Goal: Book appointment/travel/reservation

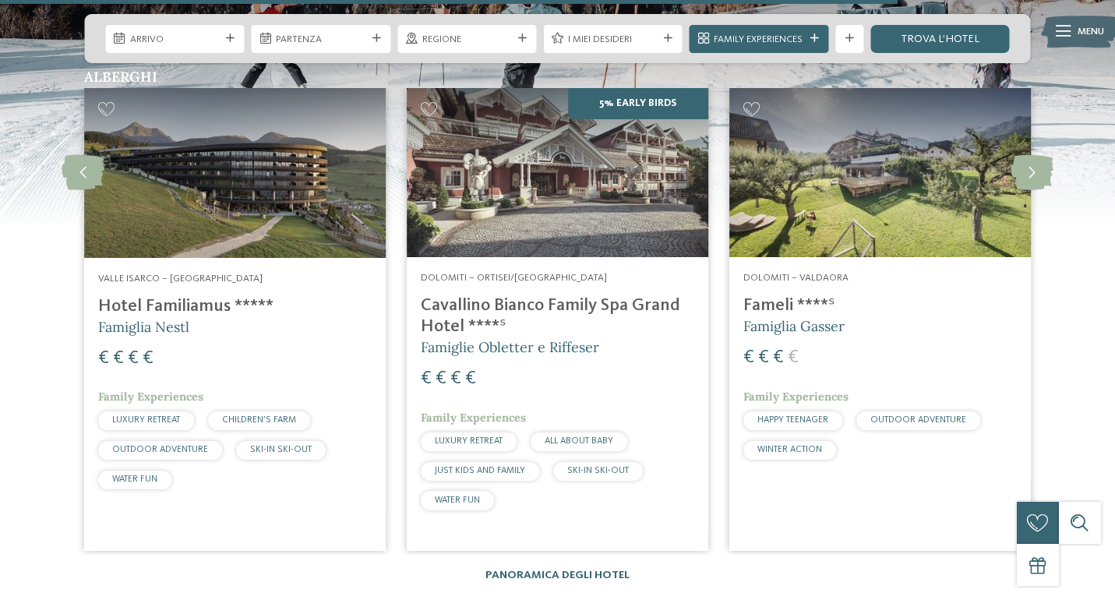
scroll to position [3041, 0]
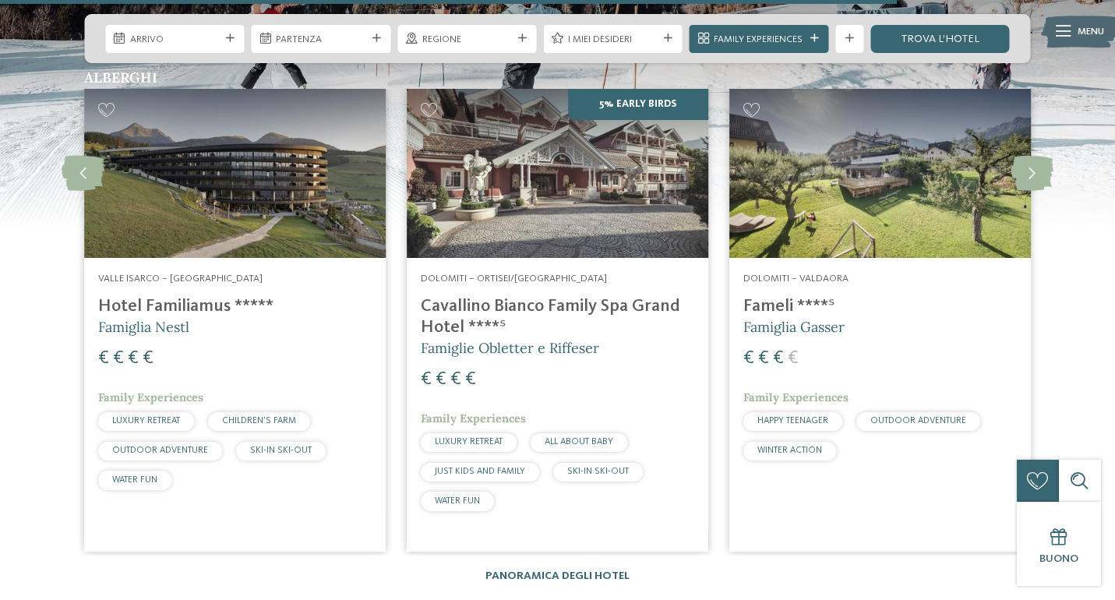
click at [850, 183] on img at bounding box center [880, 174] width 302 height 170
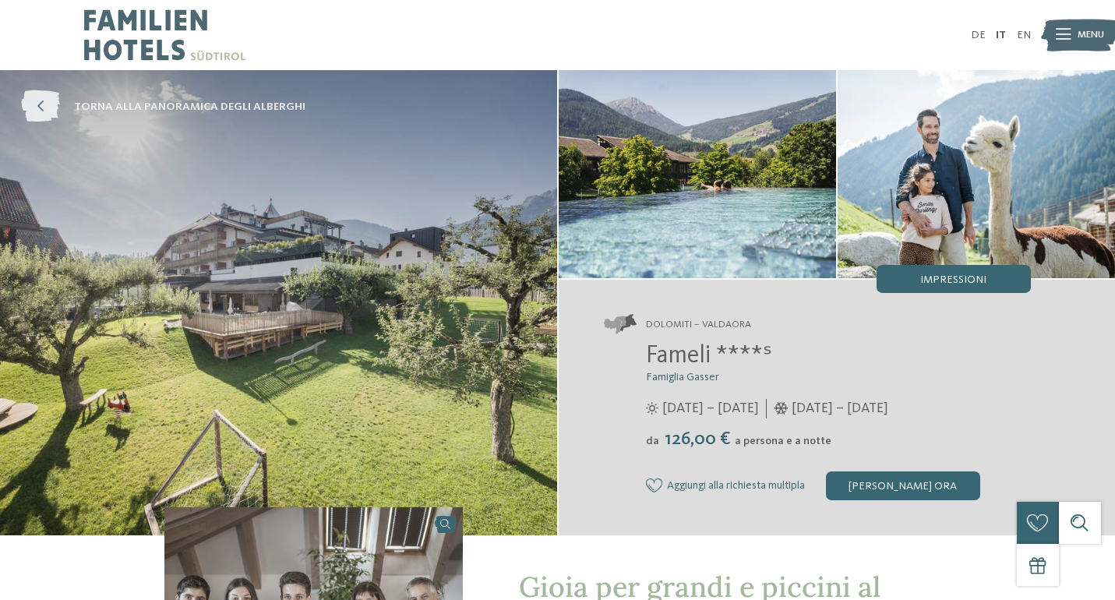
click at [44, 102] on icon at bounding box center [40, 107] width 39 height 32
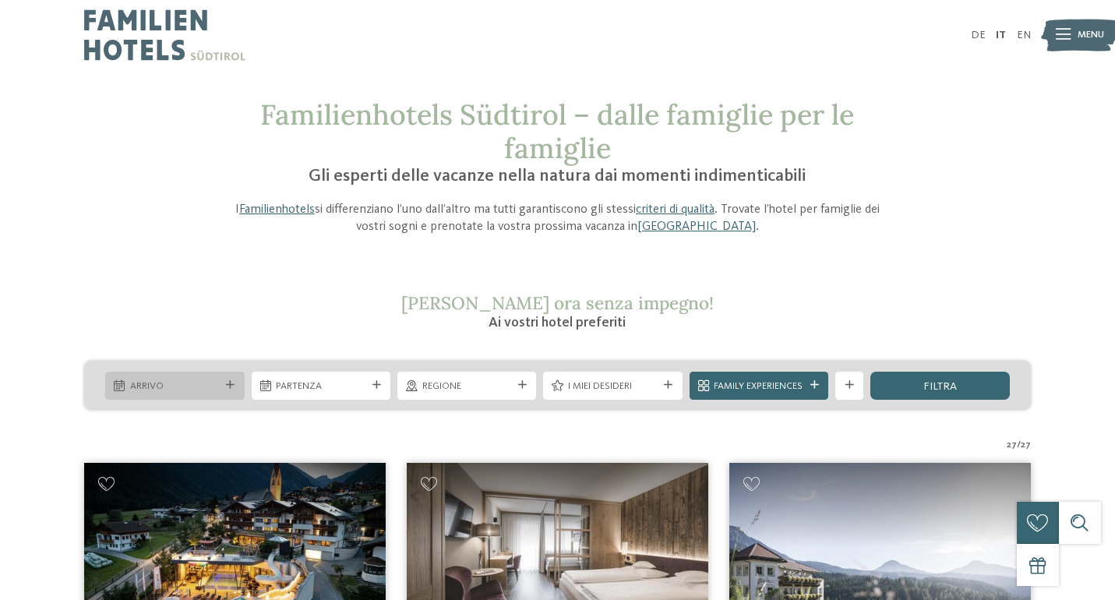
click at [233, 393] on div "Arrivo" at bounding box center [174, 386] width 139 height 28
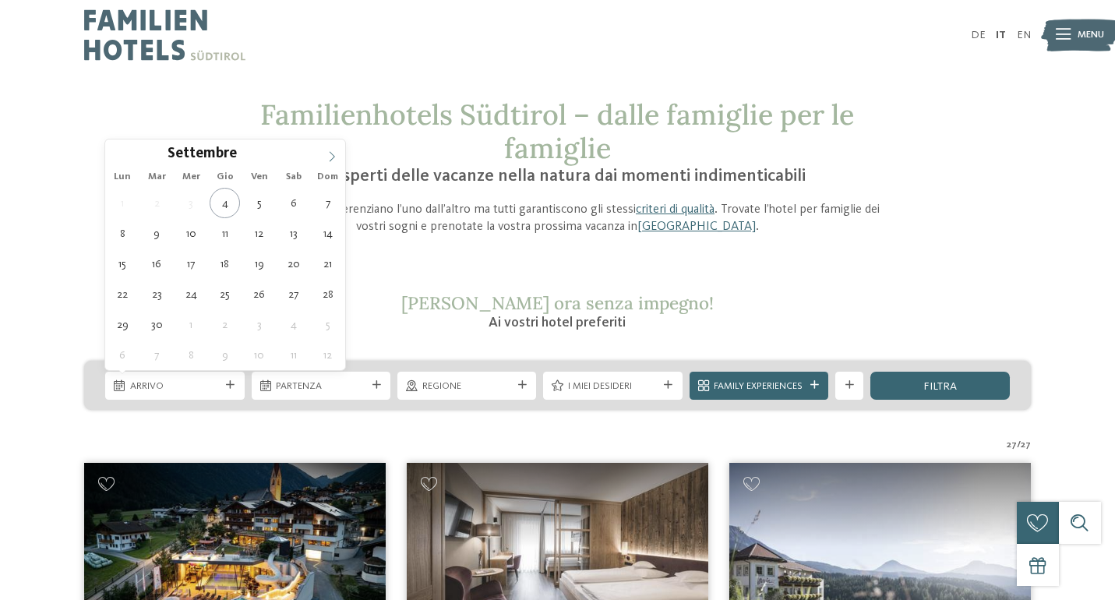
click at [337, 154] on span at bounding box center [332, 152] width 26 height 26
type div "28.12.2025"
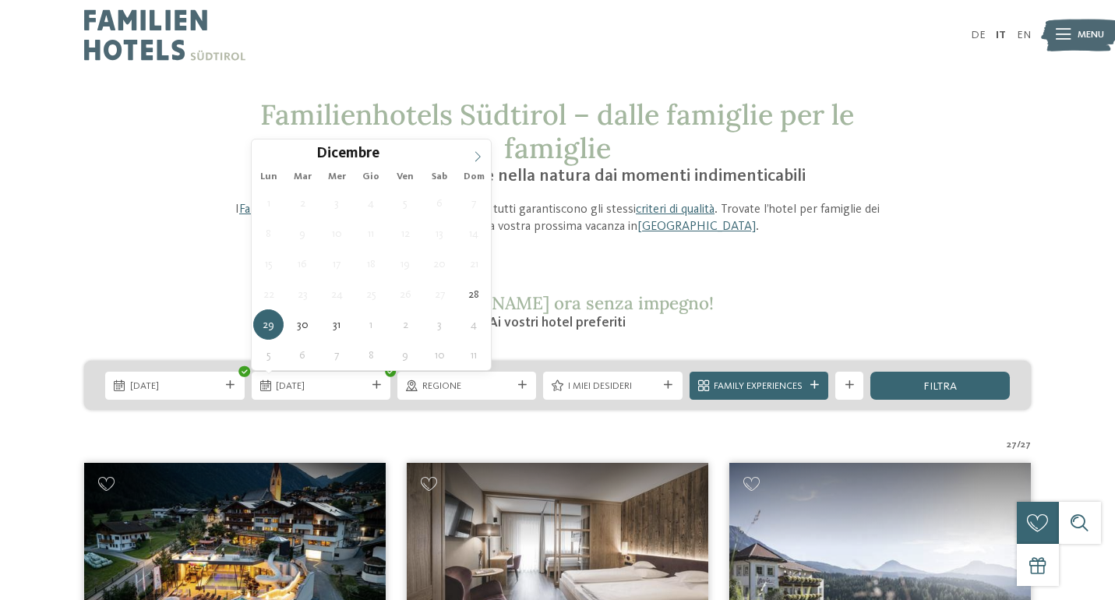
type input "****"
click at [472, 159] on icon at bounding box center [477, 156] width 11 height 11
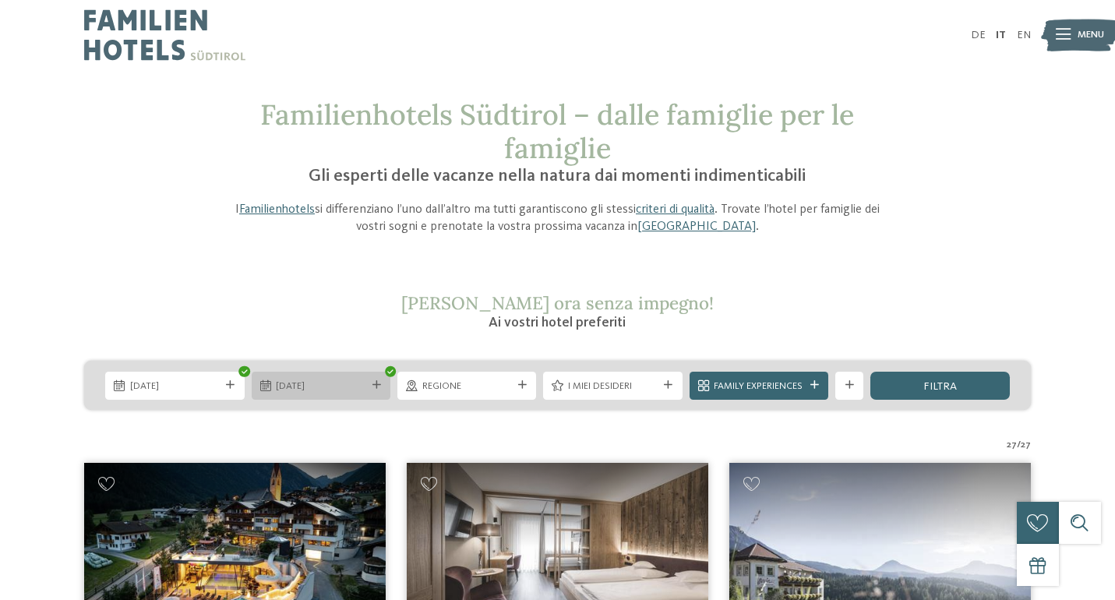
click at [376, 390] on icon at bounding box center [376, 385] width 9 height 9
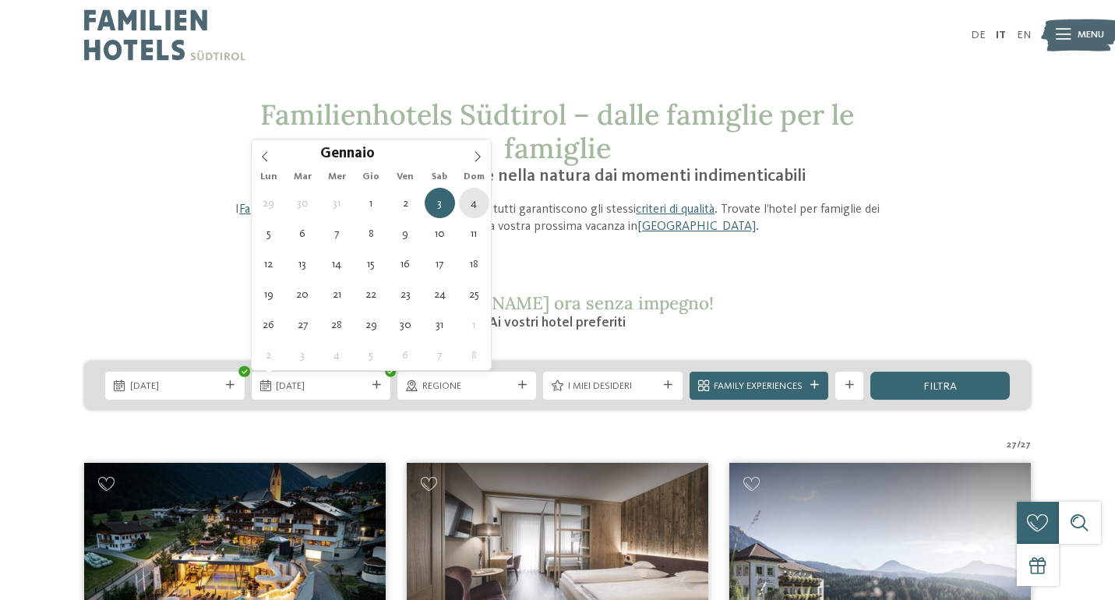
type div "04.01.2026"
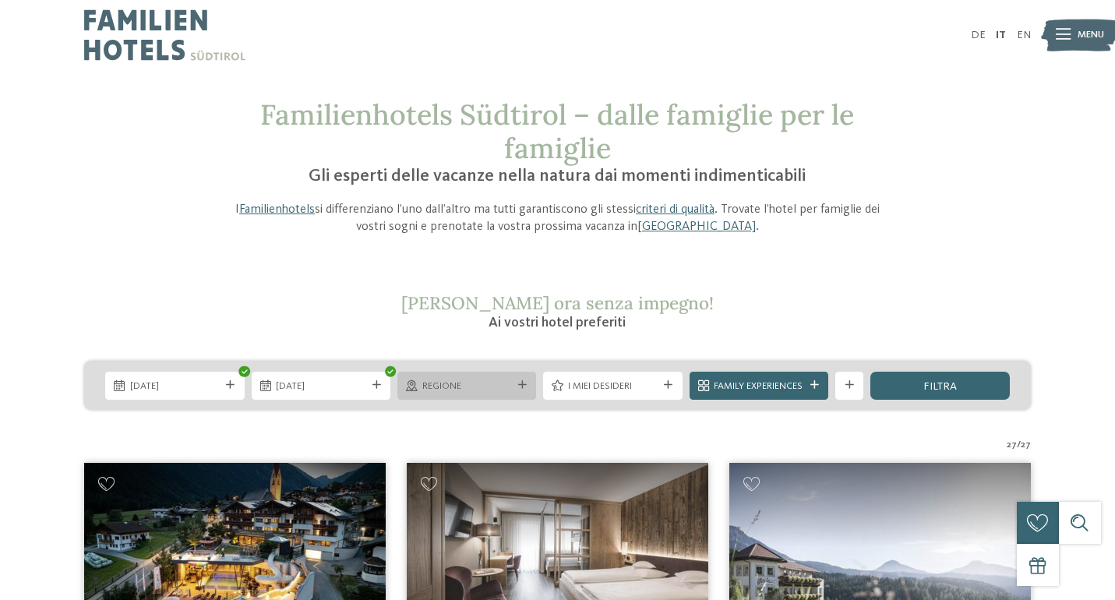
click at [517, 386] on div at bounding box center [522, 385] width 14 height 9
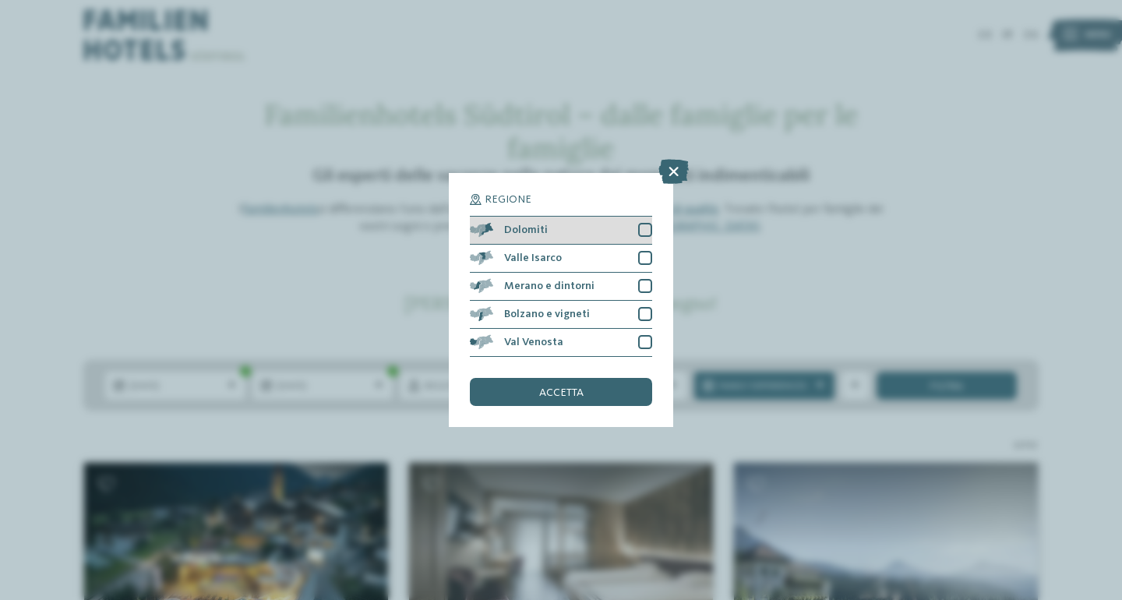
click at [641, 236] on div at bounding box center [645, 230] width 14 height 14
click at [566, 395] on span "accetta" at bounding box center [561, 392] width 44 height 11
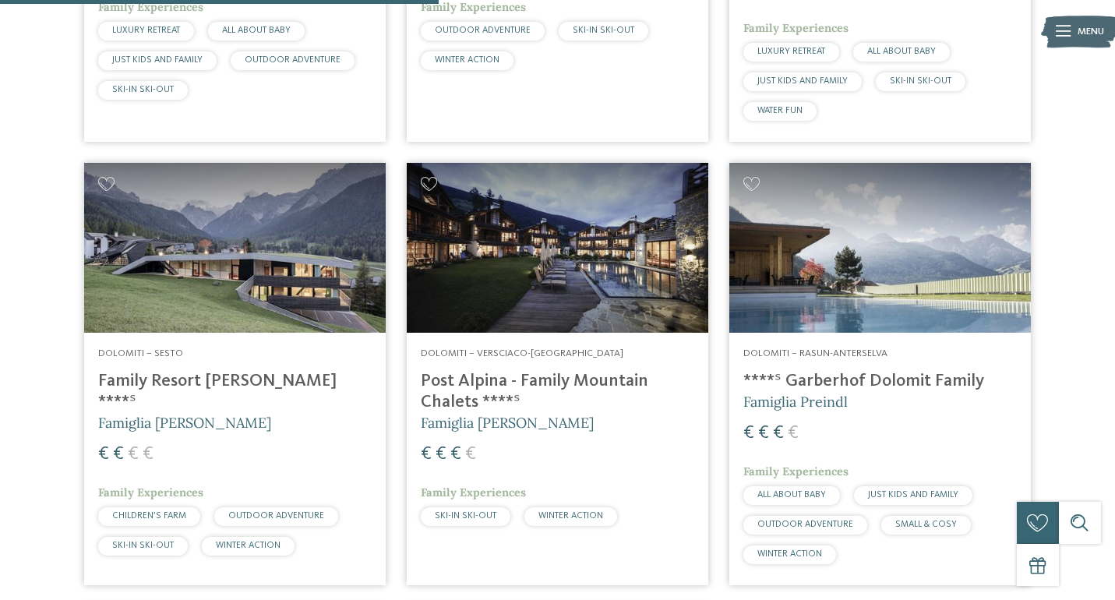
scroll to position [849, 0]
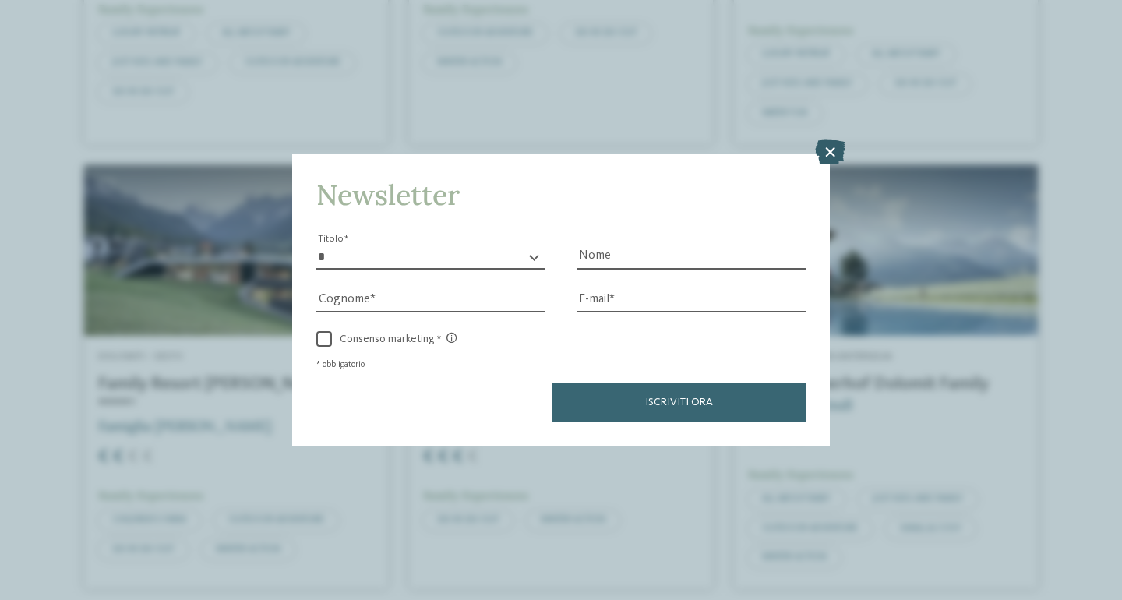
click at [833, 152] on icon at bounding box center [830, 152] width 30 height 25
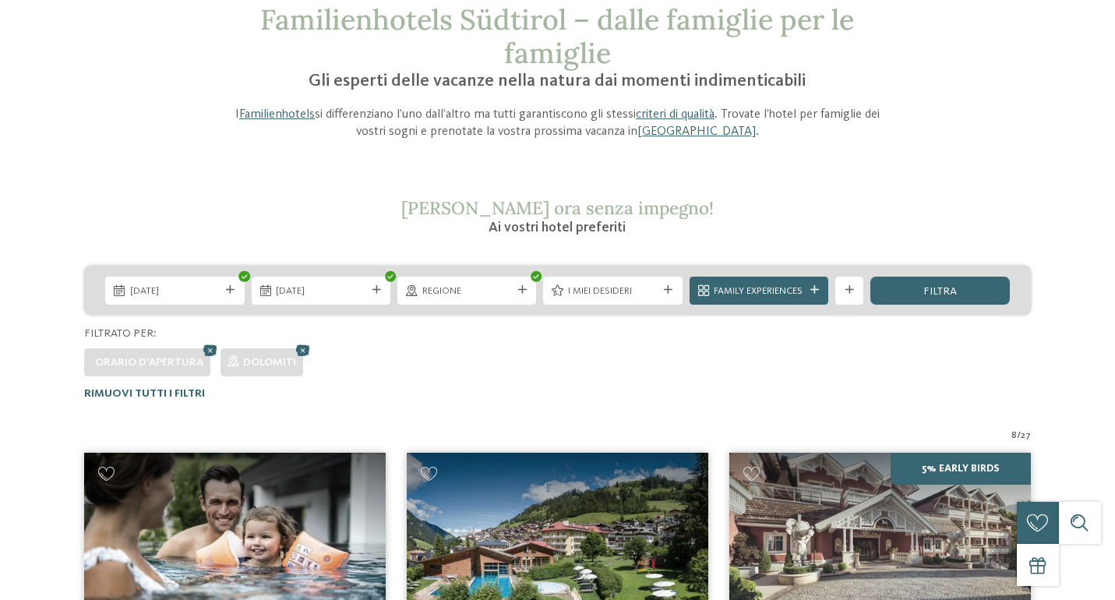
scroll to position [0, 0]
